Goal: Communication & Community: Answer question/provide support

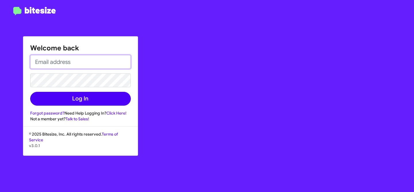
type input "shianne@motivebdcsolutions.net"
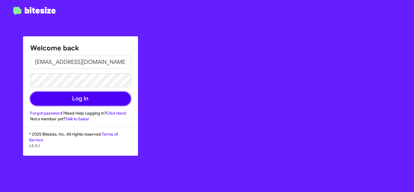
click at [91, 103] on button "Log In" at bounding box center [80, 99] width 101 height 14
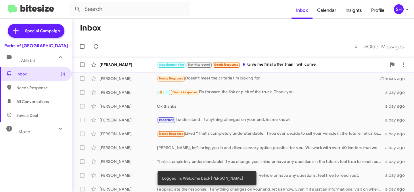
click at [285, 64] on div "Appointment Set Not-Interested Needs Response Give me final offer than I will c…" at bounding box center [271, 64] width 229 height 7
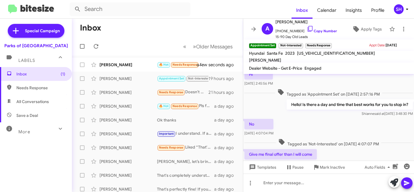
scroll to position [49, 0]
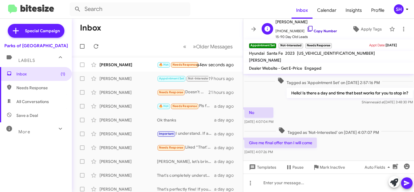
click at [317, 32] on link "Copy Number" at bounding box center [322, 31] width 30 height 4
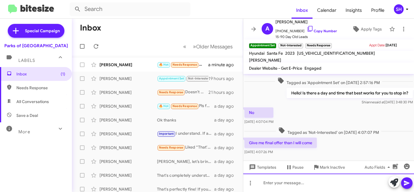
click at [300, 183] on div at bounding box center [328, 182] width 171 height 18
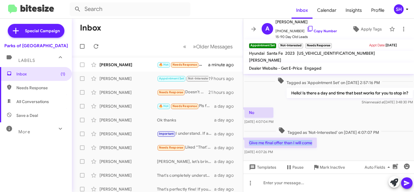
drag, startPoint x: 286, startPoint y: 136, endPoint x: 247, endPoint y: 137, distance: 39.1
click at [247, 137] on p "Give me final offer than I will come" at bounding box center [280, 142] width 72 height 10
copy p "Give me final offer than I will come"
click at [128, 63] on div "[PERSON_NAME]" at bounding box center [127, 65] width 57 height 6
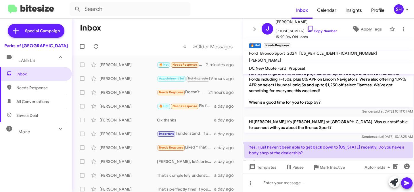
scroll to position [271, 0]
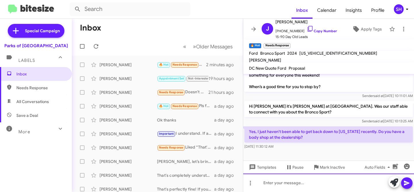
click at [277, 184] on div at bounding box center [328, 182] width 171 height 18
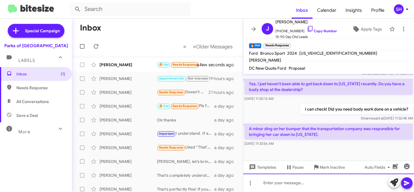
scroll to position [318, 0]
click at [305, 183] on div at bounding box center [328, 182] width 171 height 18
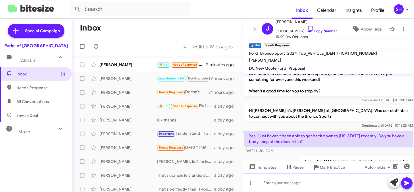
scroll to position [339, 0]
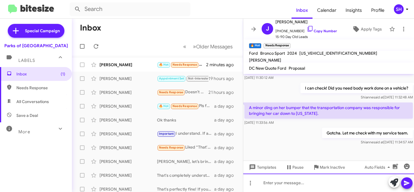
click at [280, 183] on div at bounding box center [328, 182] width 171 height 18
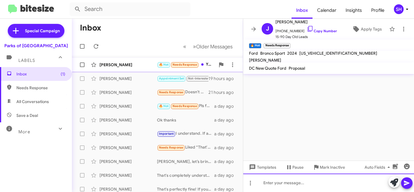
scroll to position [0, 0]
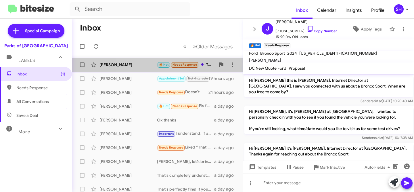
click at [143, 68] on div "John Kosar 🔥 Hot Needs Response Yes, it didn't get hit though. When they were l…" at bounding box center [157, 64] width 162 height 11
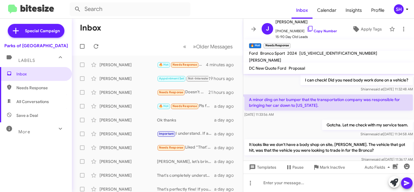
scroll to position [393, 0]
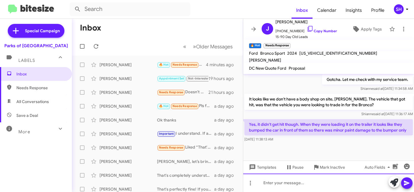
click at [313, 183] on div at bounding box center [328, 182] width 171 height 18
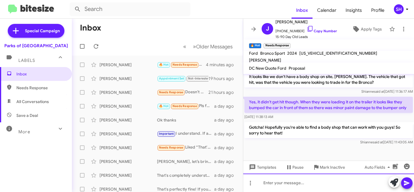
scroll to position [420, 0]
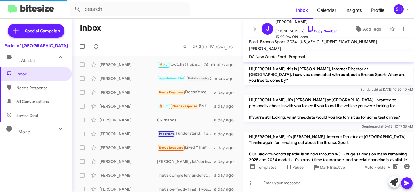
scroll to position [385, 0]
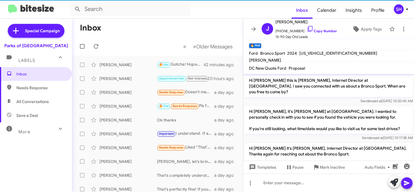
scroll to position [408, 0]
